Goal: Communication & Community: Answer question/provide support

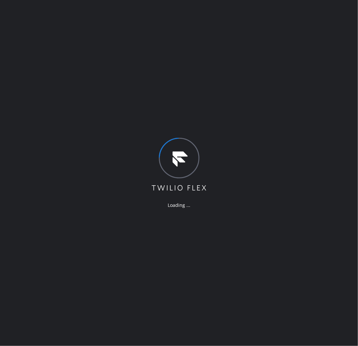
click at [52, 193] on div "Loading ..." at bounding box center [179, 173] width 358 height 346
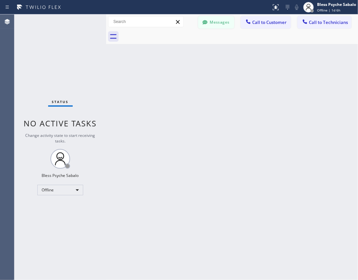
click at [232, 21] on button "Messages" at bounding box center [216, 22] width 36 height 12
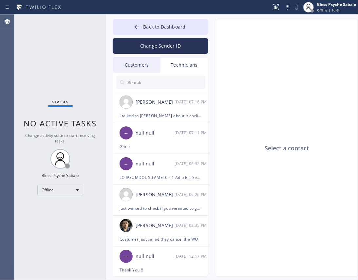
click at [181, 65] on div "Technicians" at bounding box center [185, 64] width 48 height 15
click at [182, 65] on div "Technicians" at bounding box center [185, 64] width 48 height 15
click at [138, 66] on div "Customers" at bounding box center [137, 64] width 48 height 15
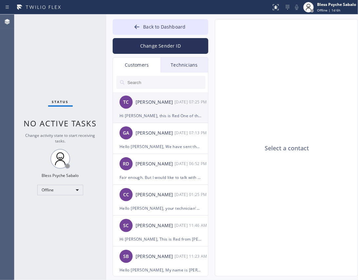
click at [165, 119] on div "Hi Tom, this is Red One of the managers here at 5 Star Best Plumbing. Here’s th…" at bounding box center [161, 116] width 82 height 8
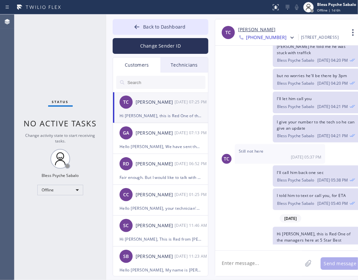
scroll to position [185, 0]
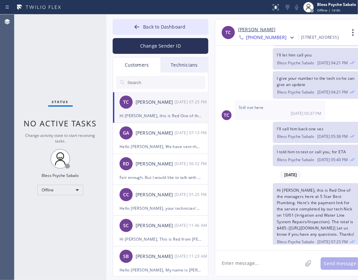
drag, startPoint x: 269, startPoint y: 36, endPoint x: 268, endPoint y: 39, distance: 3.7
click at [269, 37] on span "+13104661668" at bounding box center [266, 38] width 41 height 8
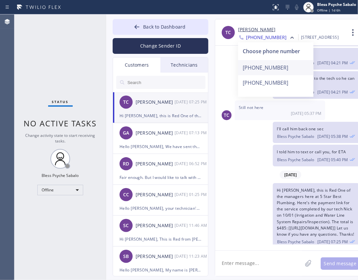
click at [265, 62] on div "+13104661668" at bounding box center [275, 67] width 75 height 15
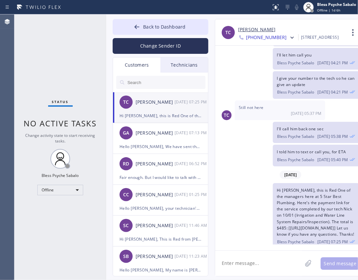
click at [277, 38] on span "+13104661668" at bounding box center [266, 38] width 41 height 8
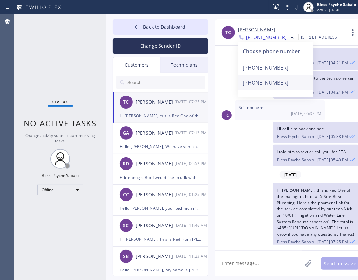
click at [272, 79] on div "+13103097181" at bounding box center [275, 82] width 75 height 15
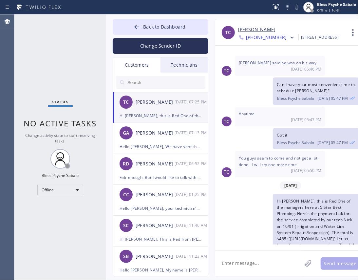
scroll to position [681, 0]
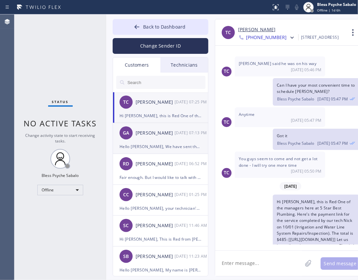
click at [155, 132] on div "Giulia Alfajora" at bounding box center [155, 133] width 39 height 8
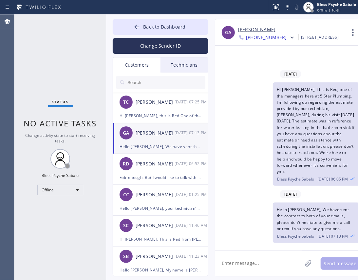
scroll to position [0, 0]
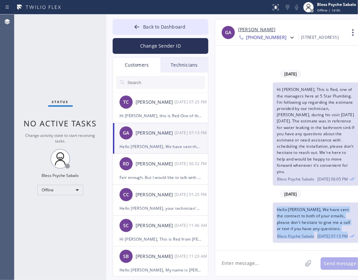
drag, startPoint x: 272, startPoint y: 206, endPoint x: 344, endPoint y: 234, distance: 77.3
click at [344, 234] on div "Hello Giulia, We have sent the contract to both of your emails, please don't he…" at bounding box center [316, 222] width 87 height 40
click at [298, 233] on span "Bless Psyche Sabalo" at bounding box center [295, 236] width 37 height 6
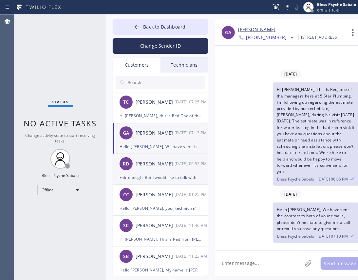
click at [181, 168] on div "RD Robert Dolan 10/10 06:52 PM" at bounding box center [161, 164] width 96 height 20
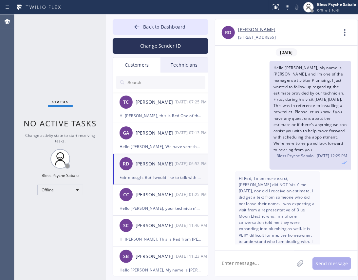
scroll to position [572, 0]
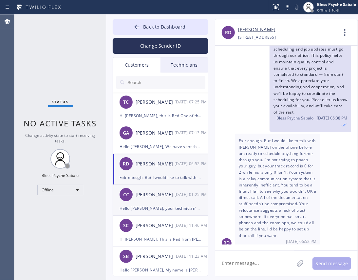
click at [142, 193] on div "Christopher Conway" at bounding box center [155, 195] width 39 height 8
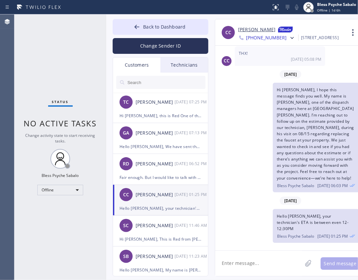
scroll to position [123, 0]
click at [160, 220] on div "SC Steve Collier 10/09 11:46 AM" at bounding box center [161, 225] width 96 height 20
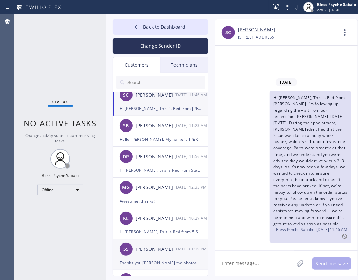
scroll to position [131, 0]
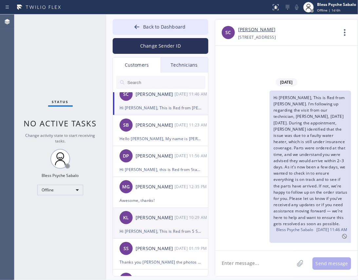
click at [138, 215] on div "Kevin Lee" at bounding box center [155, 218] width 39 height 8
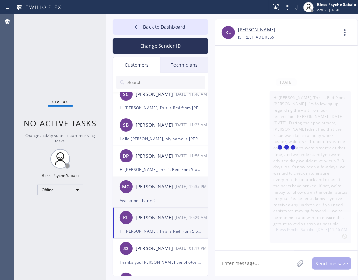
click at [149, 191] on div "MG Manny Grace 10/06 12:35 PM" at bounding box center [161, 187] width 96 height 20
